Goal: Transaction & Acquisition: Purchase product/service

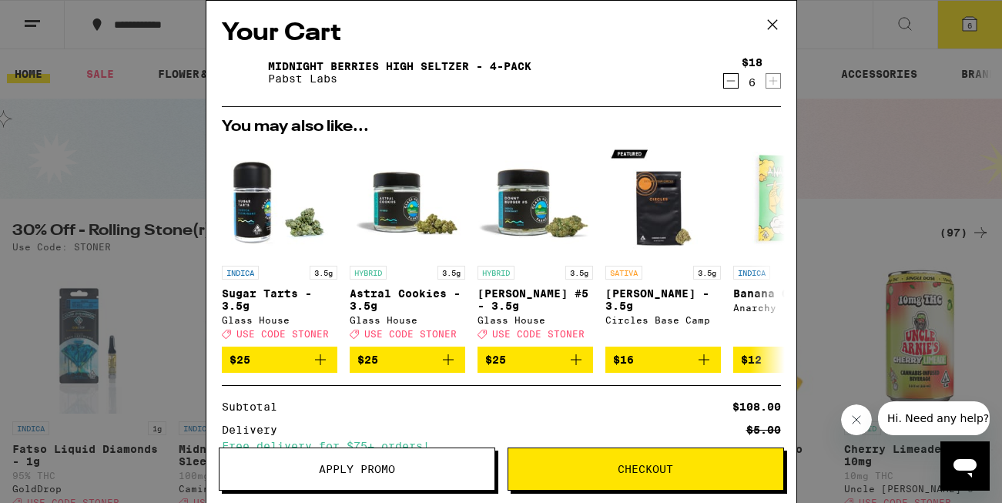
click at [779, 21] on icon at bounding box center [772, 24] width 23 height 23
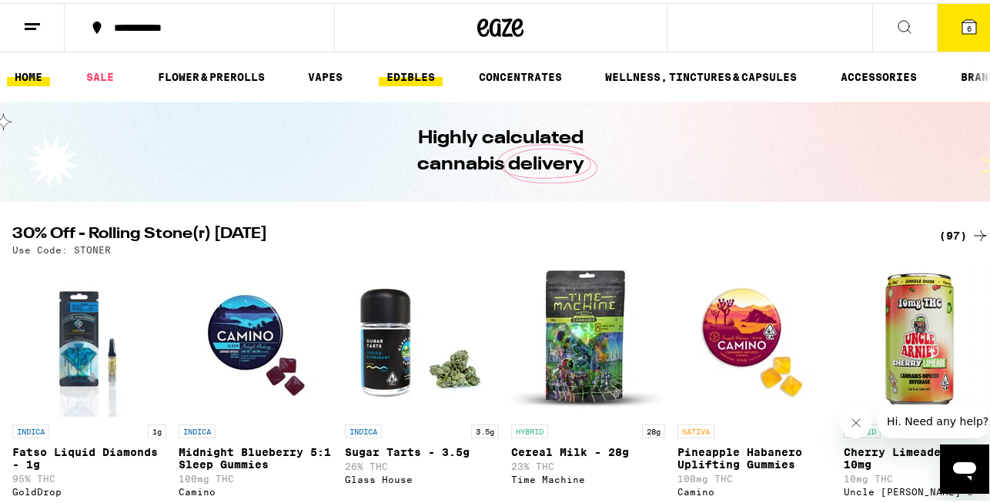
click at [407, 74] on link "EDIBLES" at bounding box center [411, 74] width 64 height 18
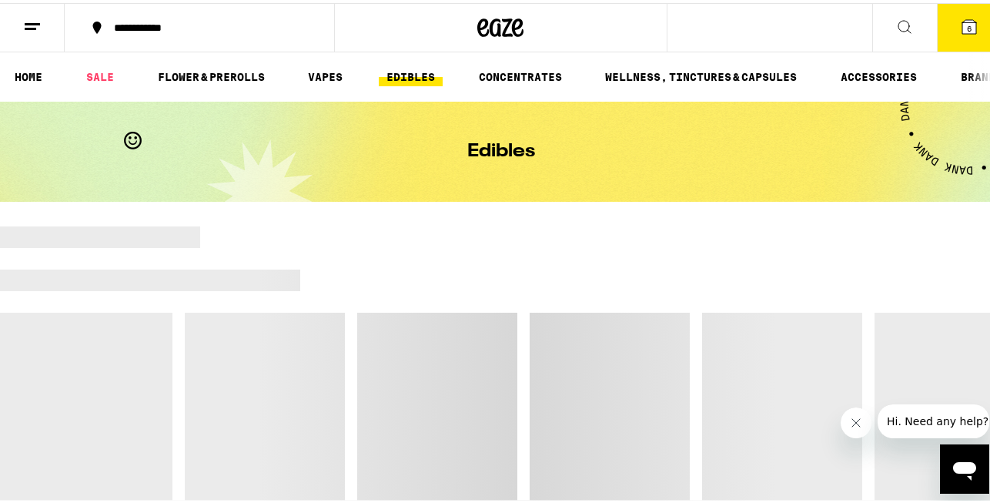
click at [407, 74] on link "EDIBLES" at bounding box center [411, 74] width 64 height 18
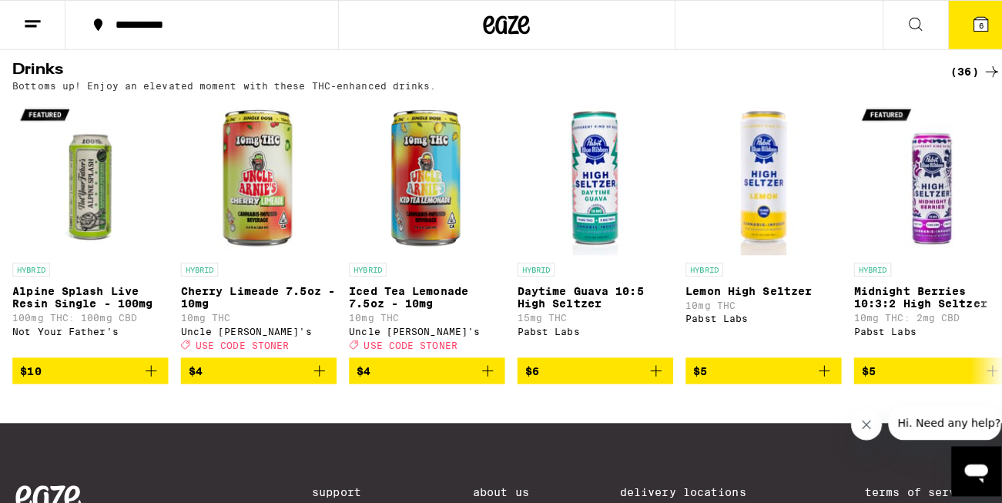
scroll to position [876, 0]
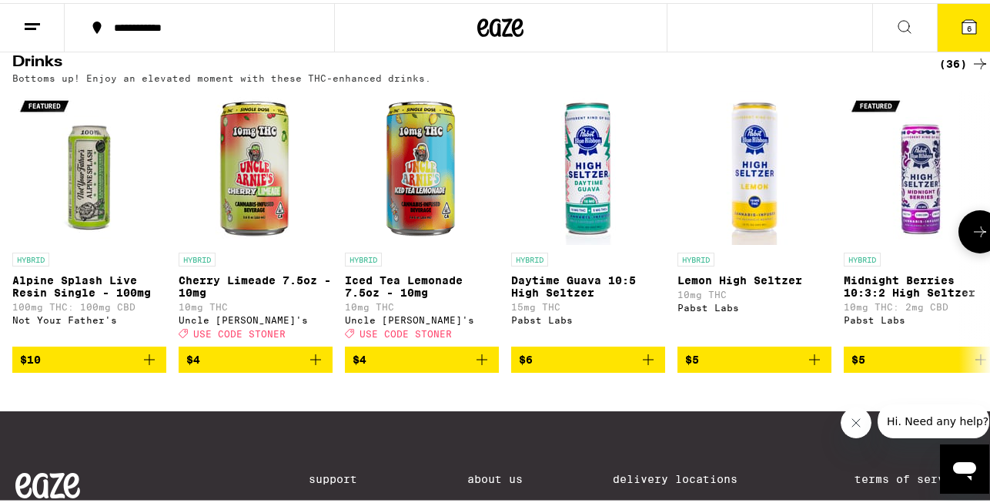
click at [925, 296] on p "Midnight Berries 10:3:2 High Seltzer" at bounding box center [921, 283] width 154 height 25
click at [963, 18] on icon at bounding box center [970, 24] width 14 height 14
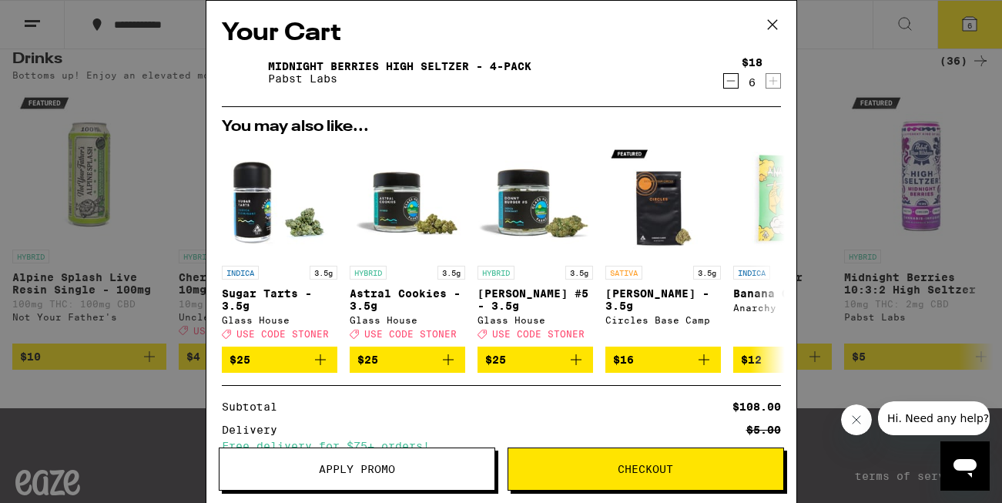
click at [724, 81] on icon "Decrement" at bounding box center [731, 81] width 14 height 18
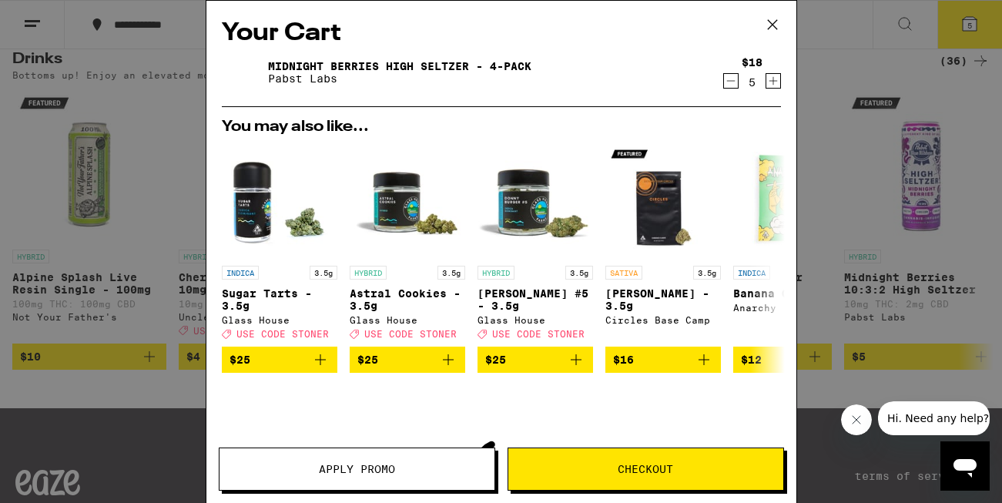
click at [724, 81] on icon "Decrement" at bounding box center [731, 81] width 14 height 18
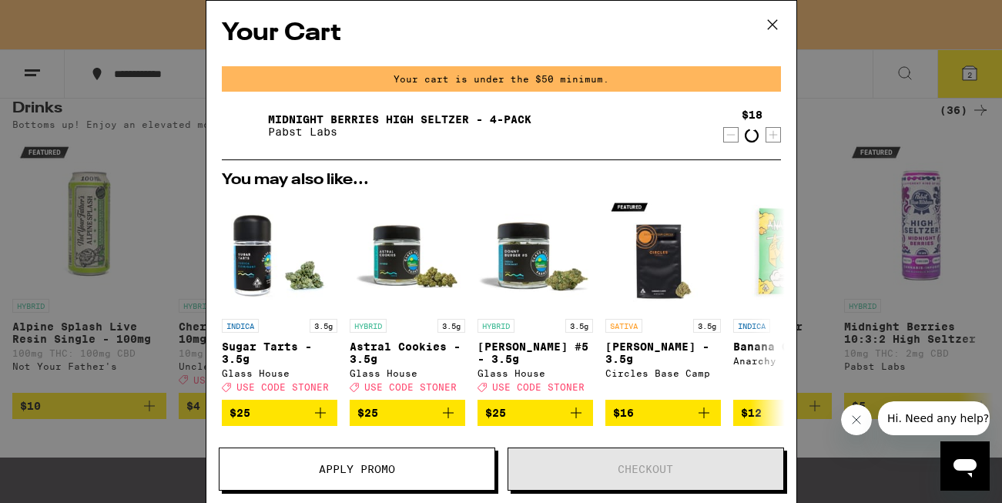
scroll to position [926, 0]
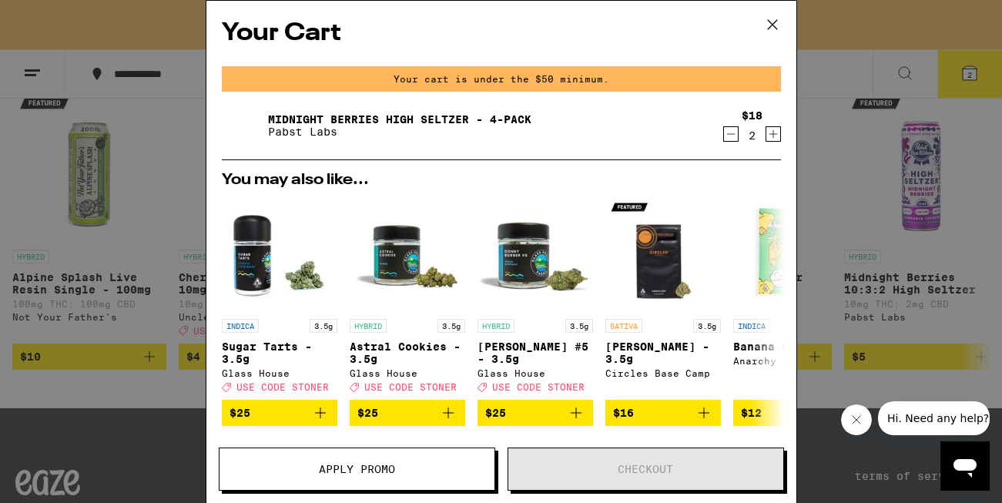
click at [724, 139] on icon "Decrement" at bounding box center [731, 134] width 14 height 18
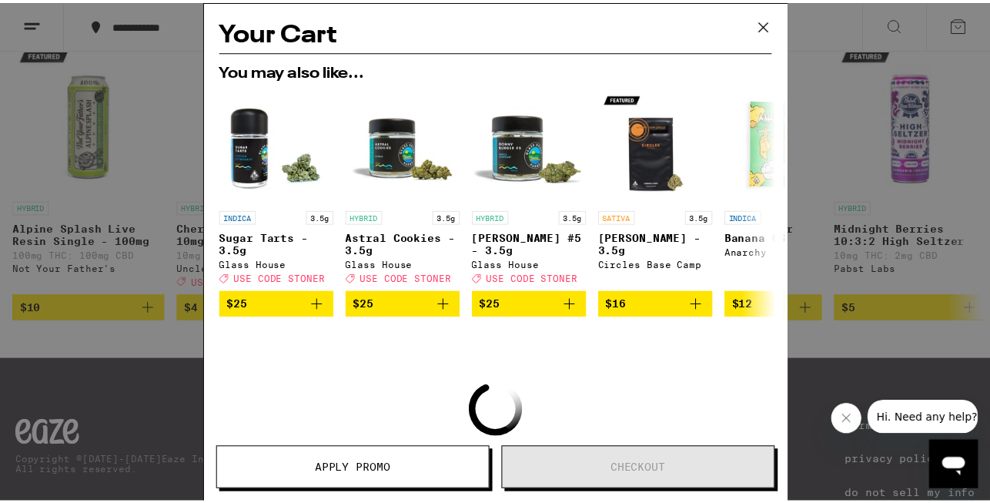
scroll to position [876, 0]
